Goal: Obtain resource: Obtain resource

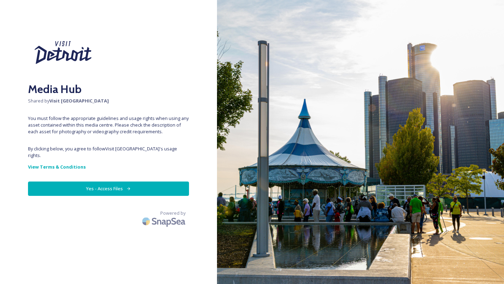
click at [108, 182] on button "Yes - Access Files" at bounding box center [108, 189] width 161 height 14
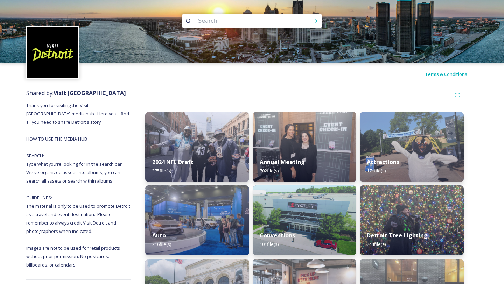
click at [210, 20] on input at bounding box center [243, 20] width 96 height 15
type input "logo"
click at [225, 23] on input at bounding box center [256, 20] width 88 height 15
click at [240, 22] on input at bounding box center [256, 20] width 88 height 15
click at [316, 20] on icon at bounding box center [316, 21] width 6 height 6
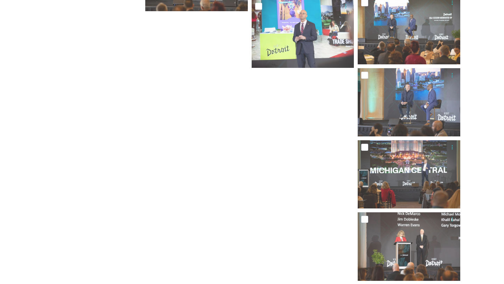
scroll to position [1147, 0]
